Goal: Task Accomplishment & Management: Manage account settings

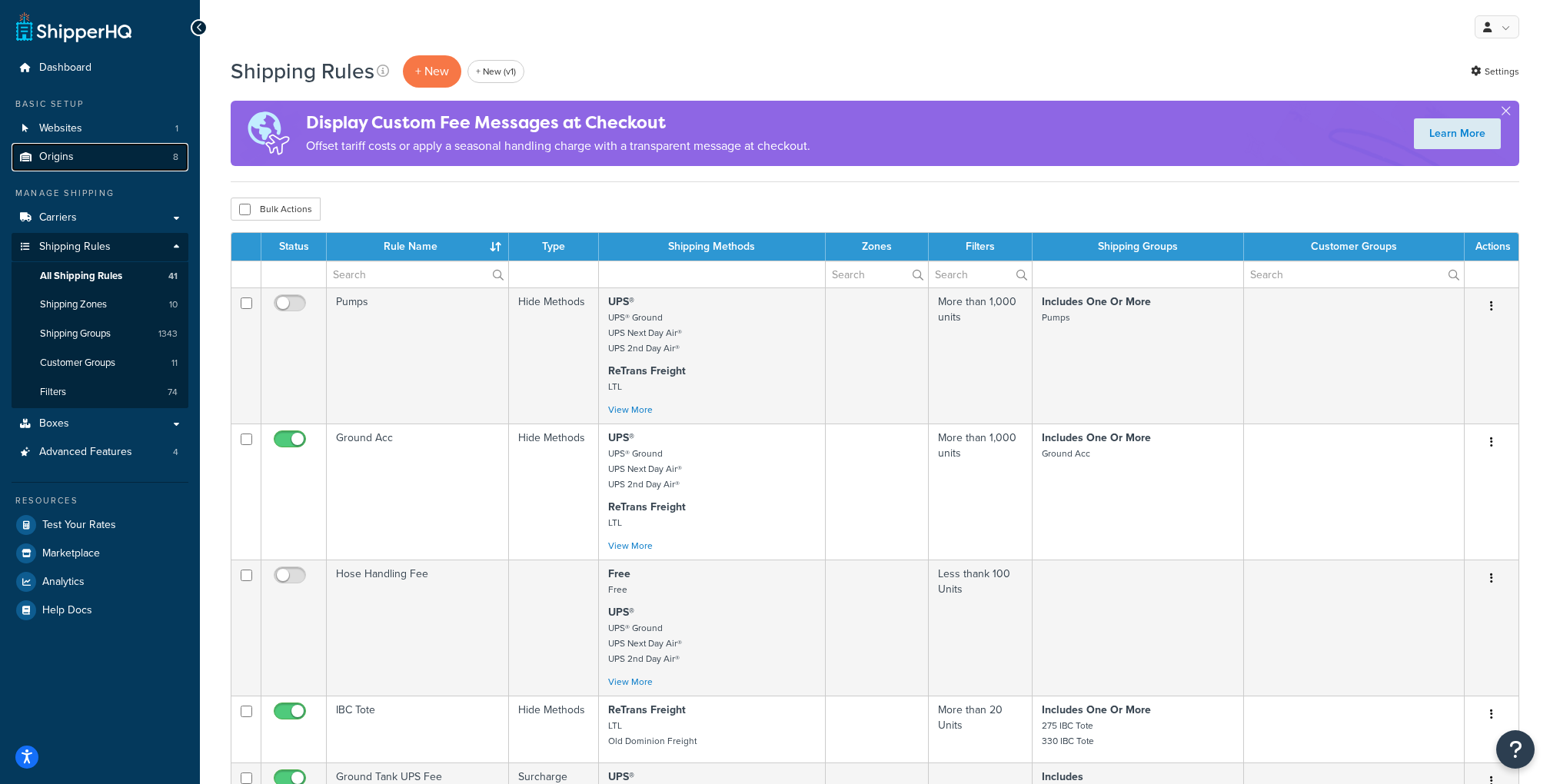
click at [157, 162] on link "Origins 8" at bounding box center [100, 157] width 176 height 28
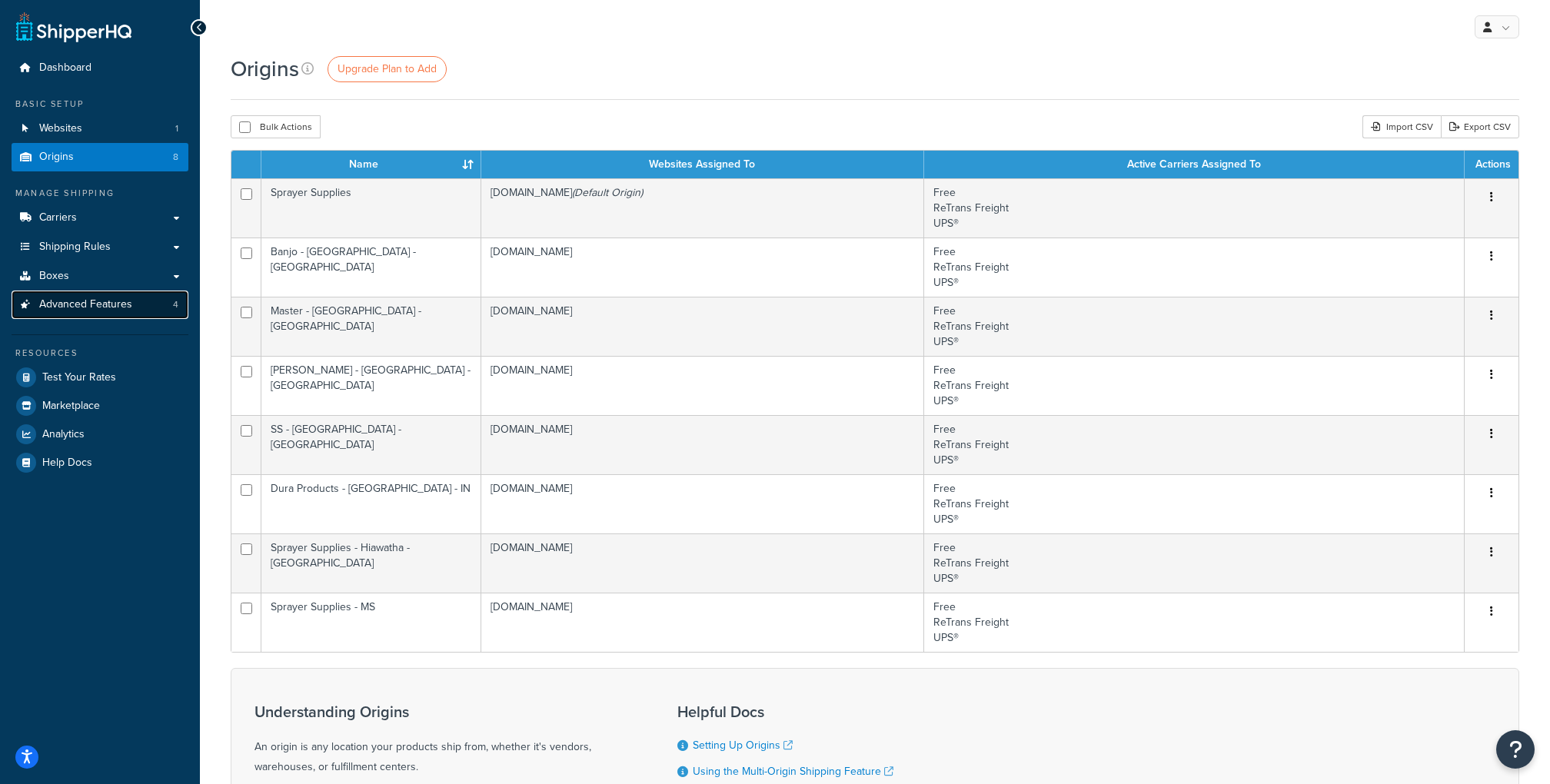
click at [146, 307] on link "Advanced Features 4" at bounding box center [100, 304] width 176 height 28
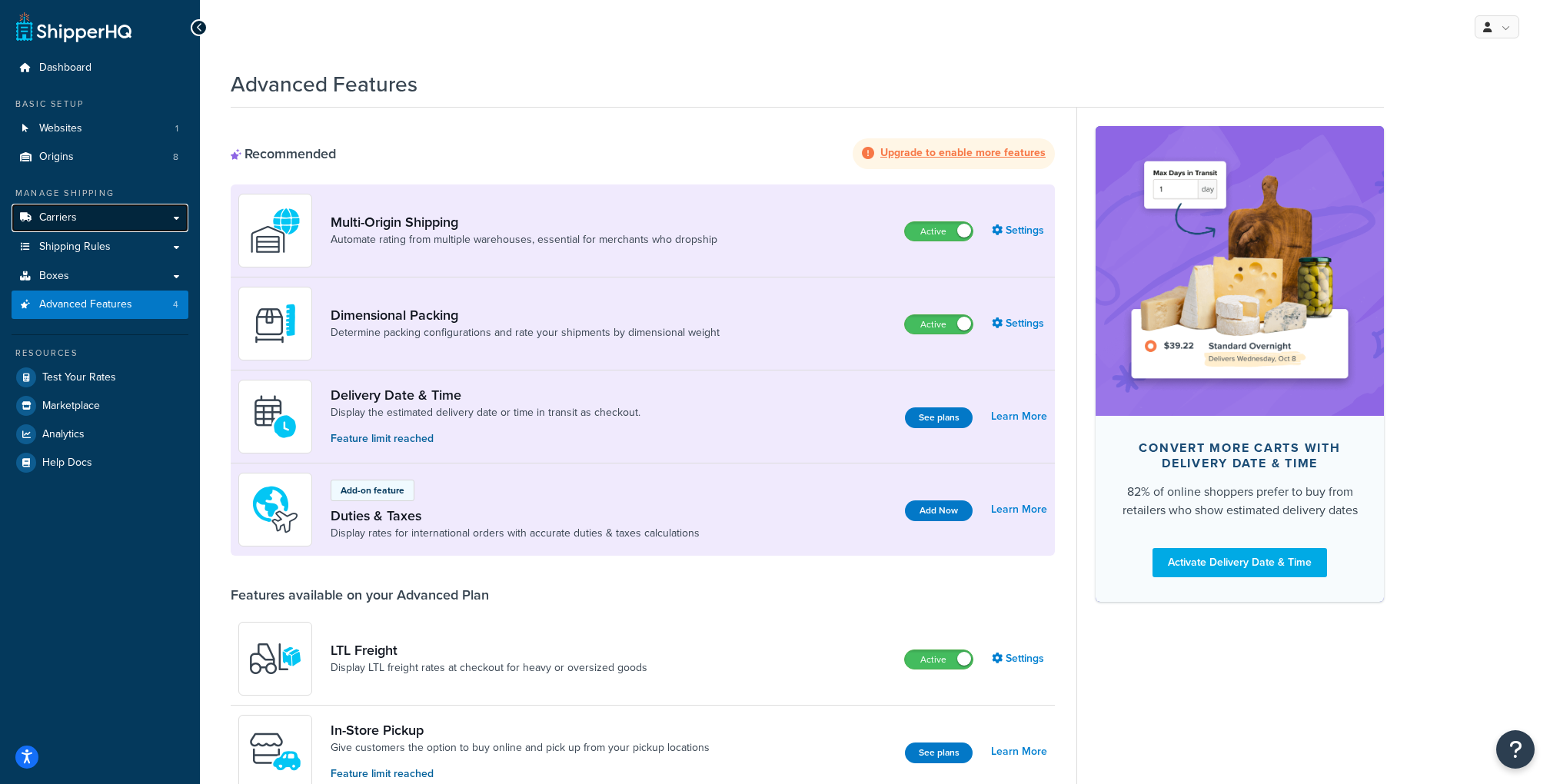
click at [130, 221] on link "Carriers" at bounding box center [100, 218] width 176 height 28
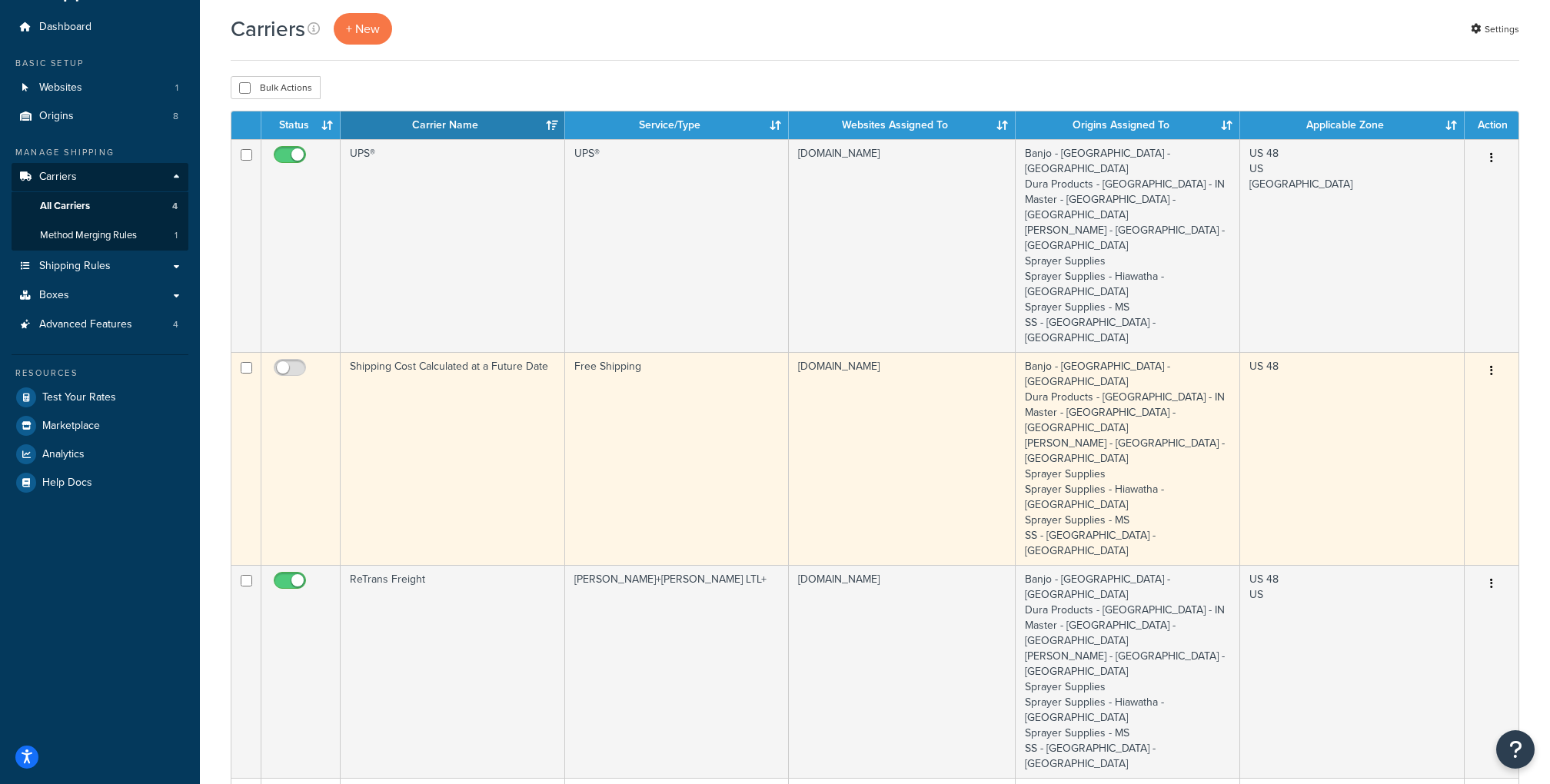
scroll to position [40, 0]
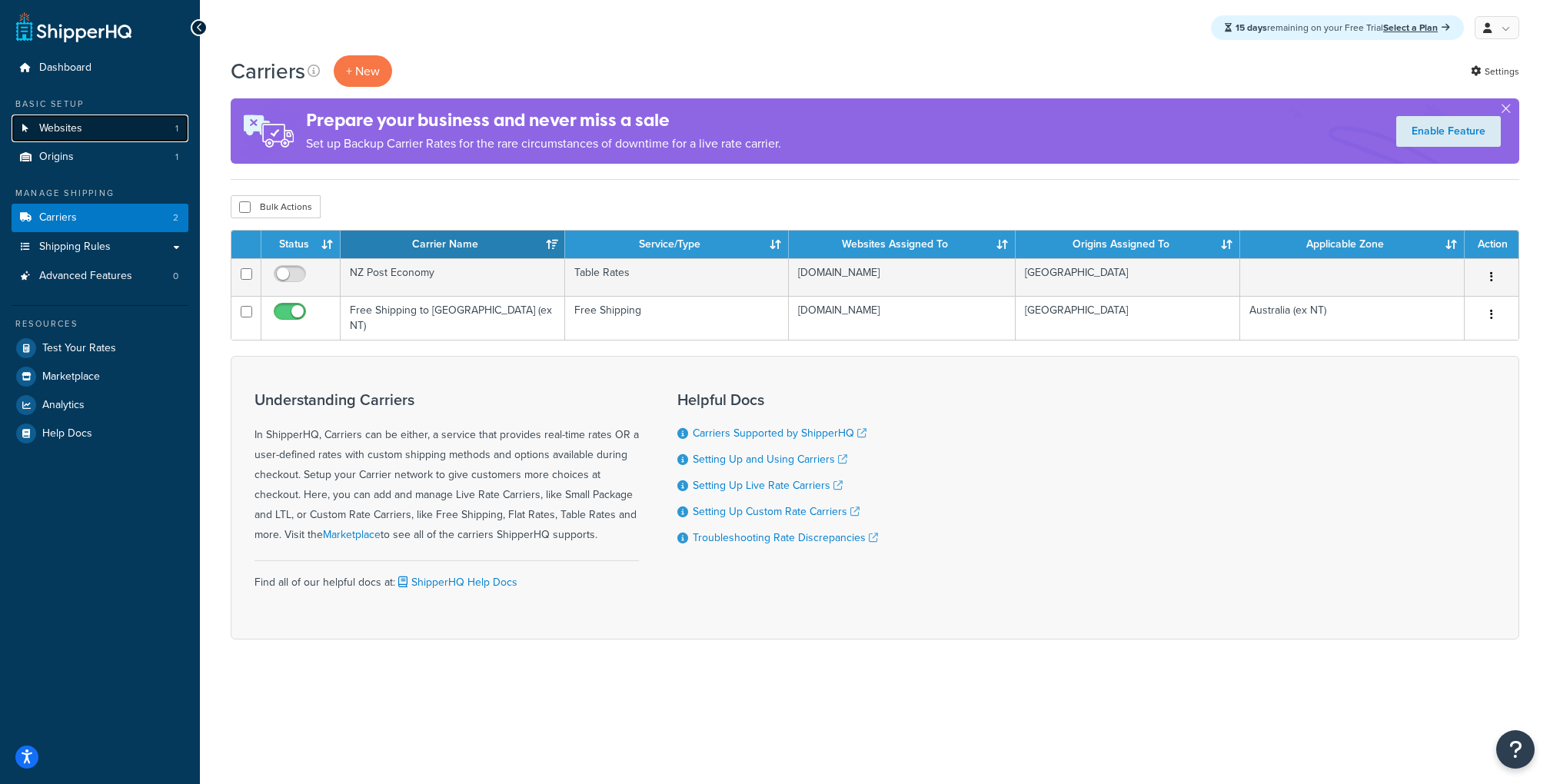
click at [161, 127] on link "Websites 1" at bounding box center [100, 129] width 176 height 28
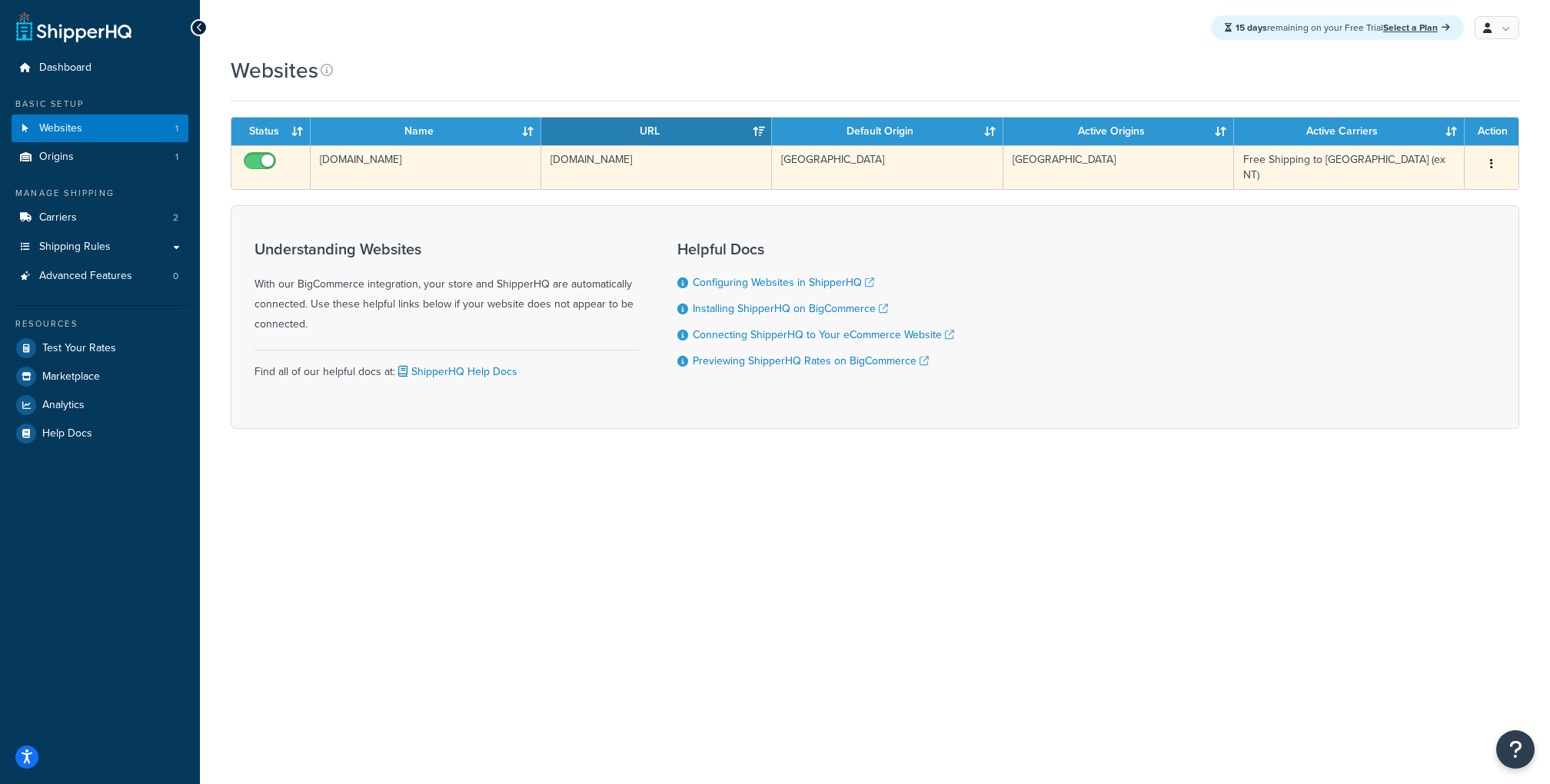
click at [479, 163] on td "[DOMAIN_NAME]" at bounding box center [426, 167] width 231 height 44
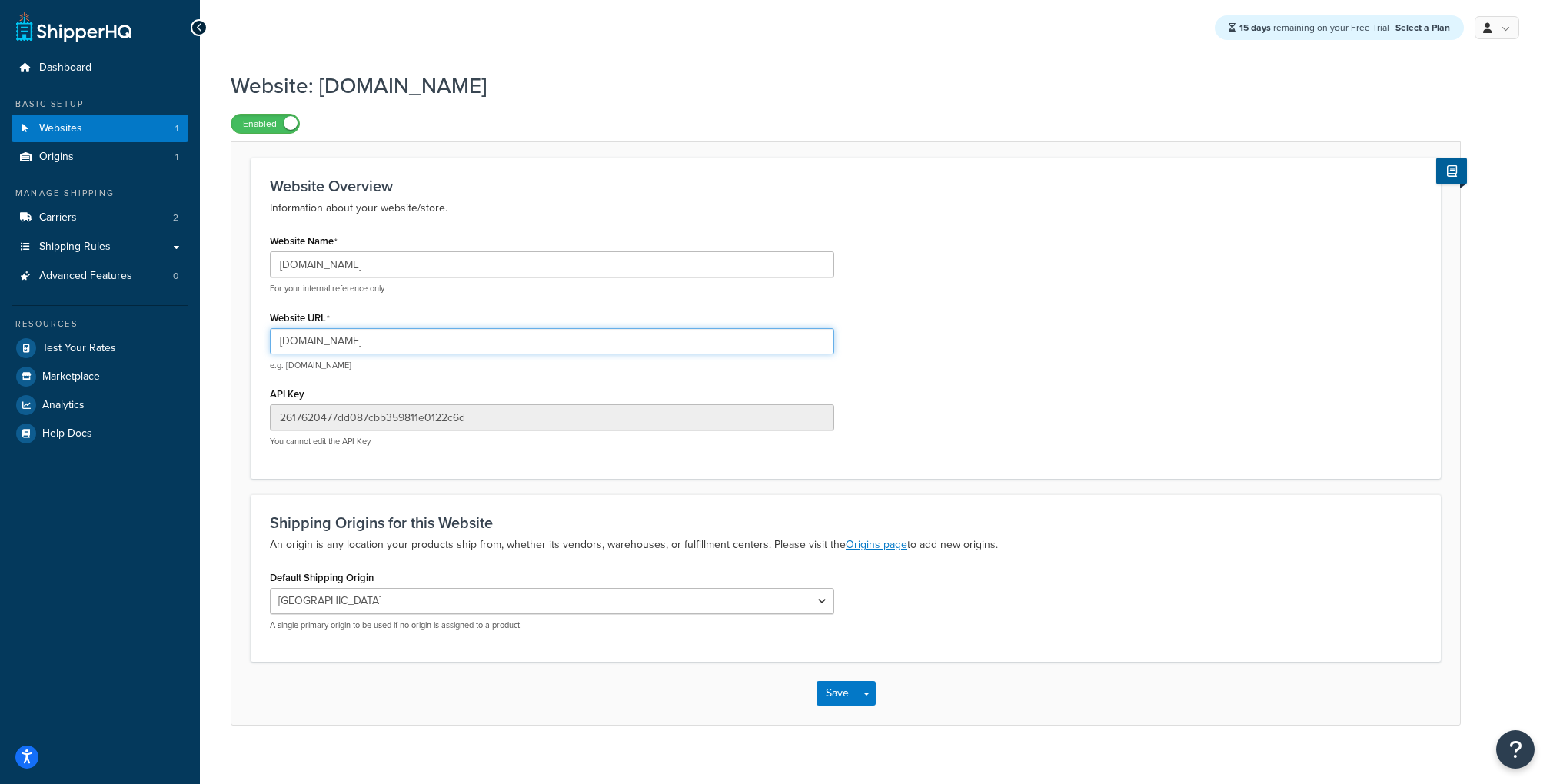
click at [378, 341] on input "[DOMAIN_NAME]" at bounding box center [551, 341] width 564 height 26
